Goal: Check status

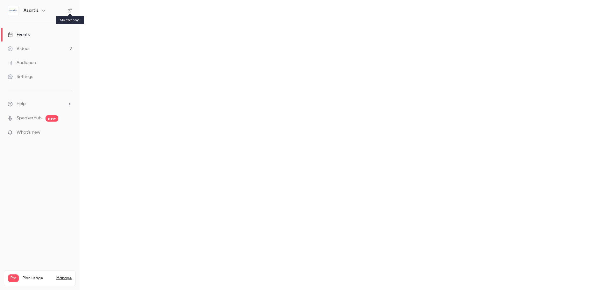
click at [70, 11] on icon at bounding box center [69, 10] width 4 height 4
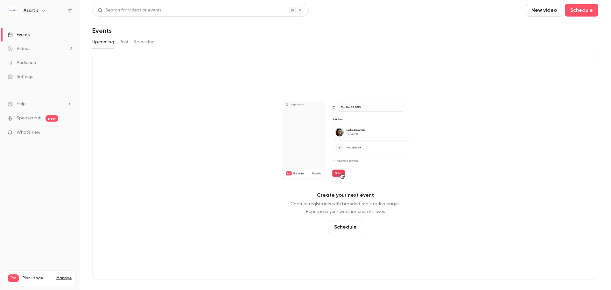
click at [121, 43] on button "Past" at bounding box center [123, 42] width 9 height 10
